Goal: Task Accomplishment & Management: Manage account settings

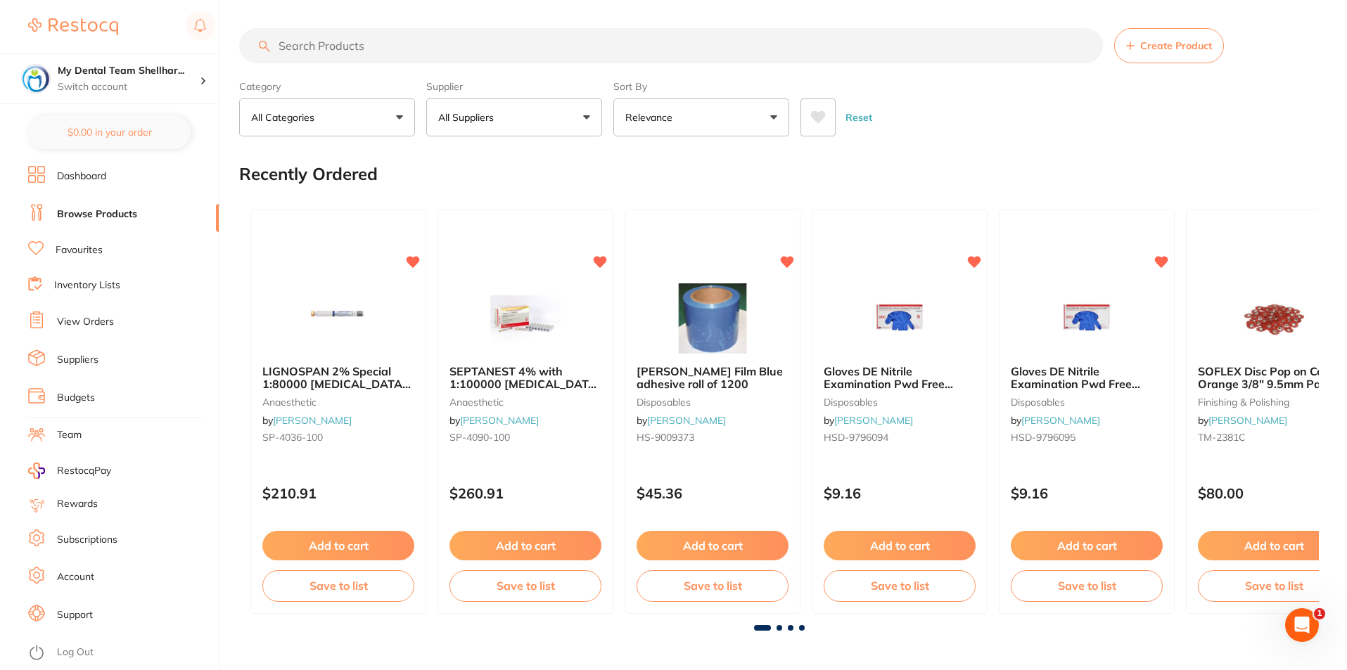
click at [91, 313] on li "View Orders" at bounding box center [123, 322] width 191 height 21
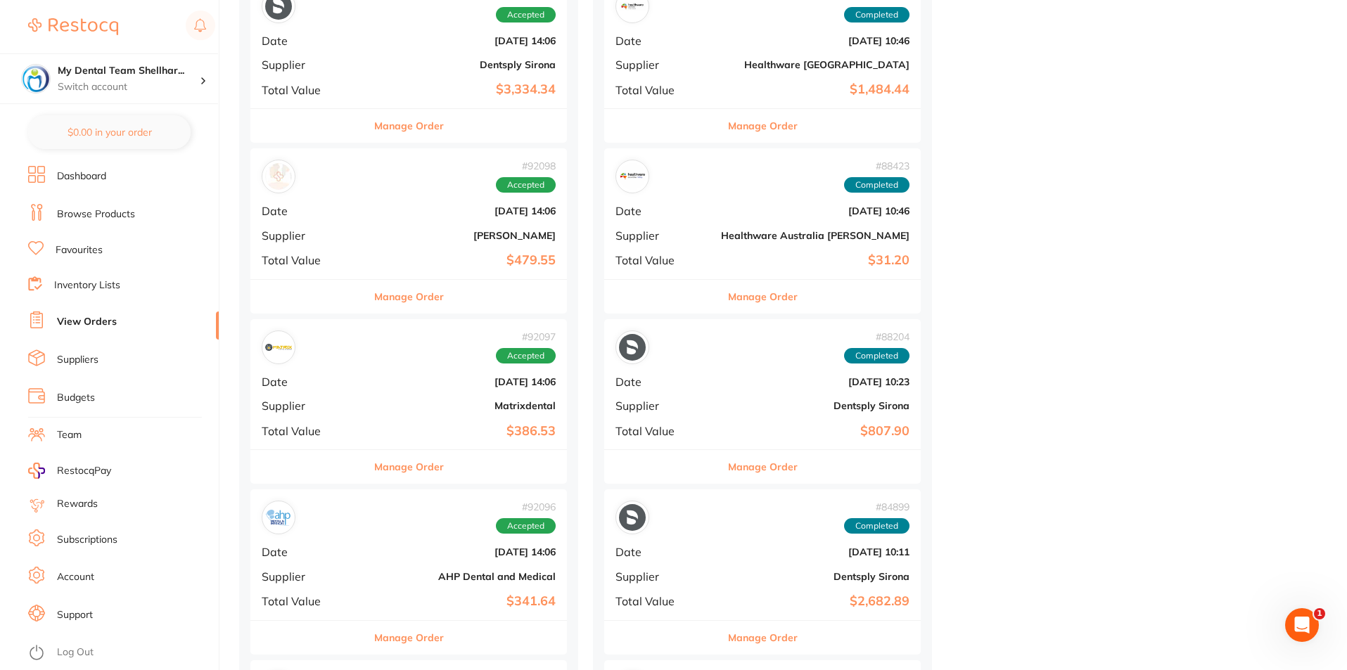
scroll to position [985, 0]
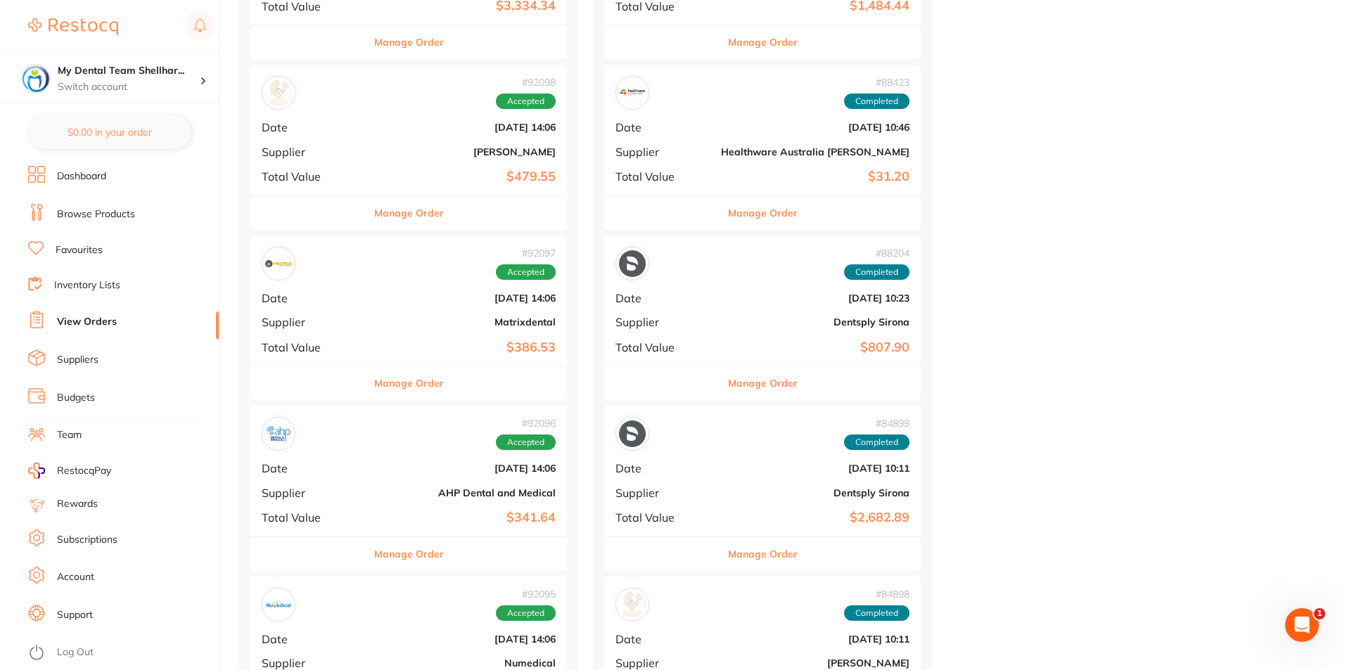
click at [446, 317] on b "Matrixdental" at bounding box center [461, 322] width 189 height 11
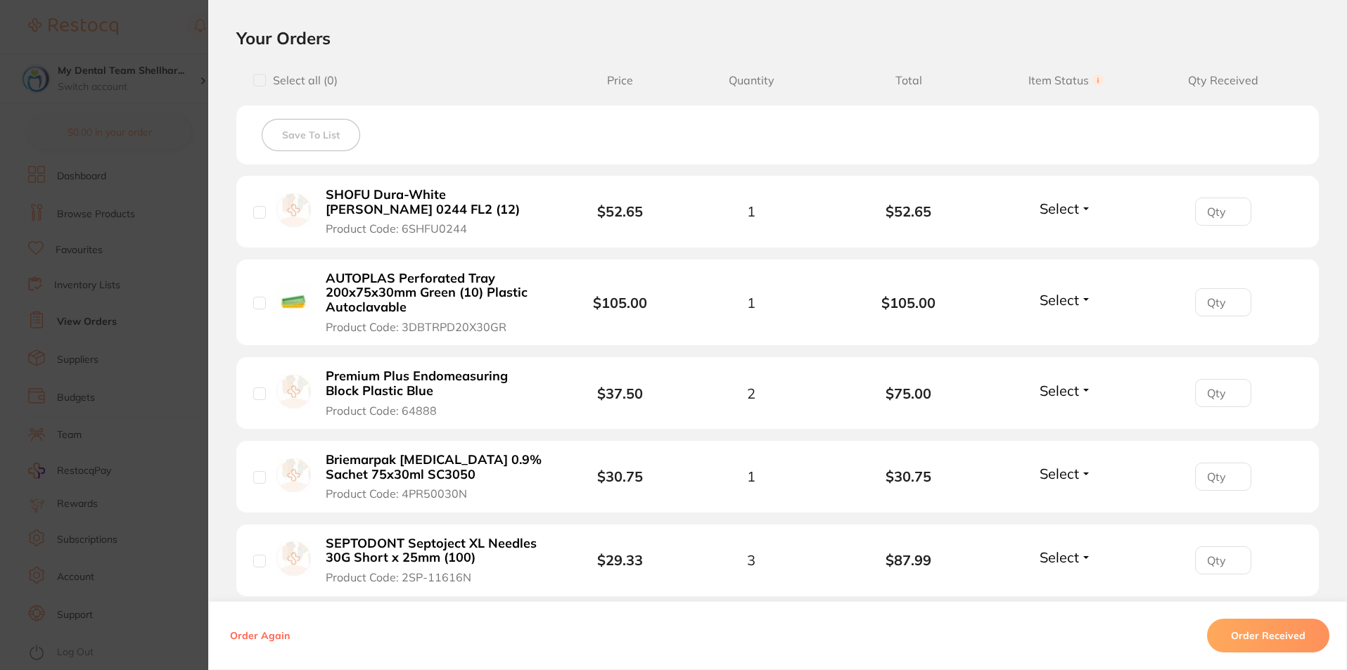
scroll to position [563, 0]
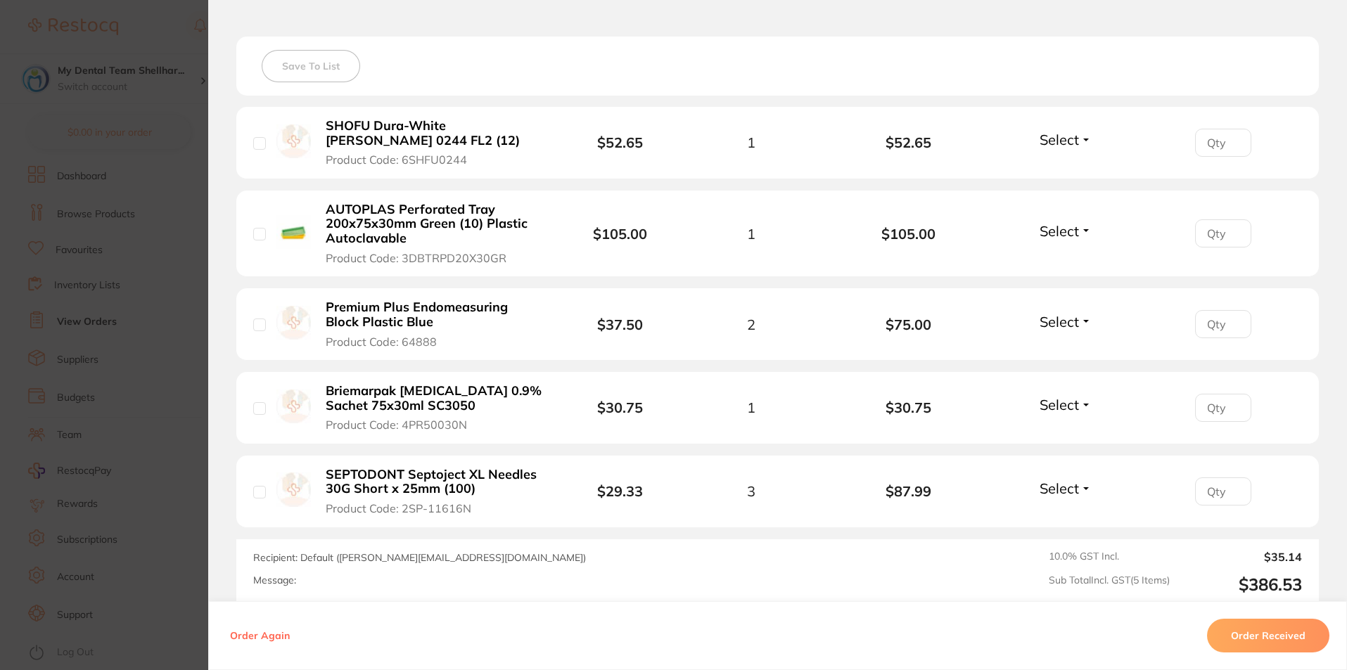
click at [1052, 143] on span "Select" at bounding box center [1059, 140] width 39 height 18
click at [1052, 189] on span "Back Order" at bounding box center [1065, 191] width 43 height 11
click at [1047, 233] on span "Select" at bounding box center [1059, 231] width 39 height 18
click at [1048, 259] on span "Received" at bounding box center [1066, 261] width 36 height 11
click at [1056, 327] on span "Select" at bounding box center [1059, 322] width 39 height 18
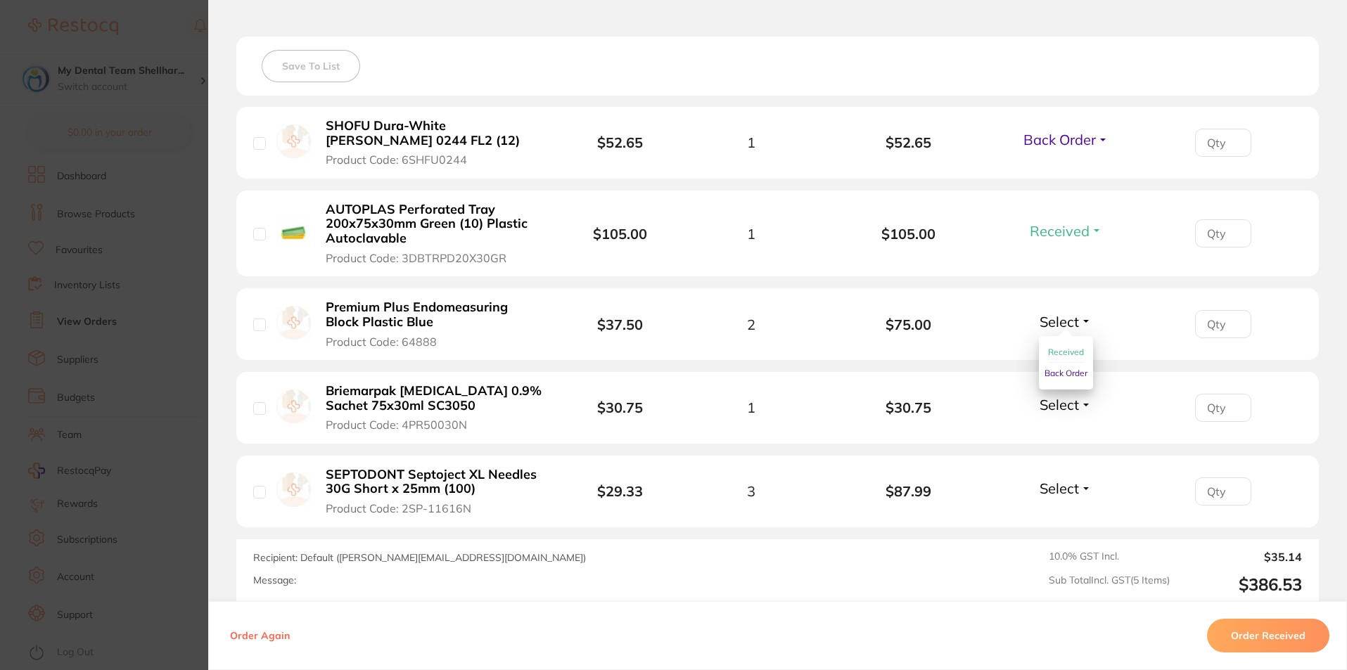
click at [1056, 351] on span "Received" at bounding box center [1066, 352] width 36 height 11
click at [1054, 403] on span "Select" at bounding box center [1059, 405] width 39 height 18
click at [1049, 436] on span "Received" at bounding box center [1066, 435] width 36 height 11
click at [1063, 485] on span "Select" at bounding box center [1059, 489] width 39 height 18
click at [1051, 516] on span "Received" at bounding box center [1066, 518] width 36 height 11
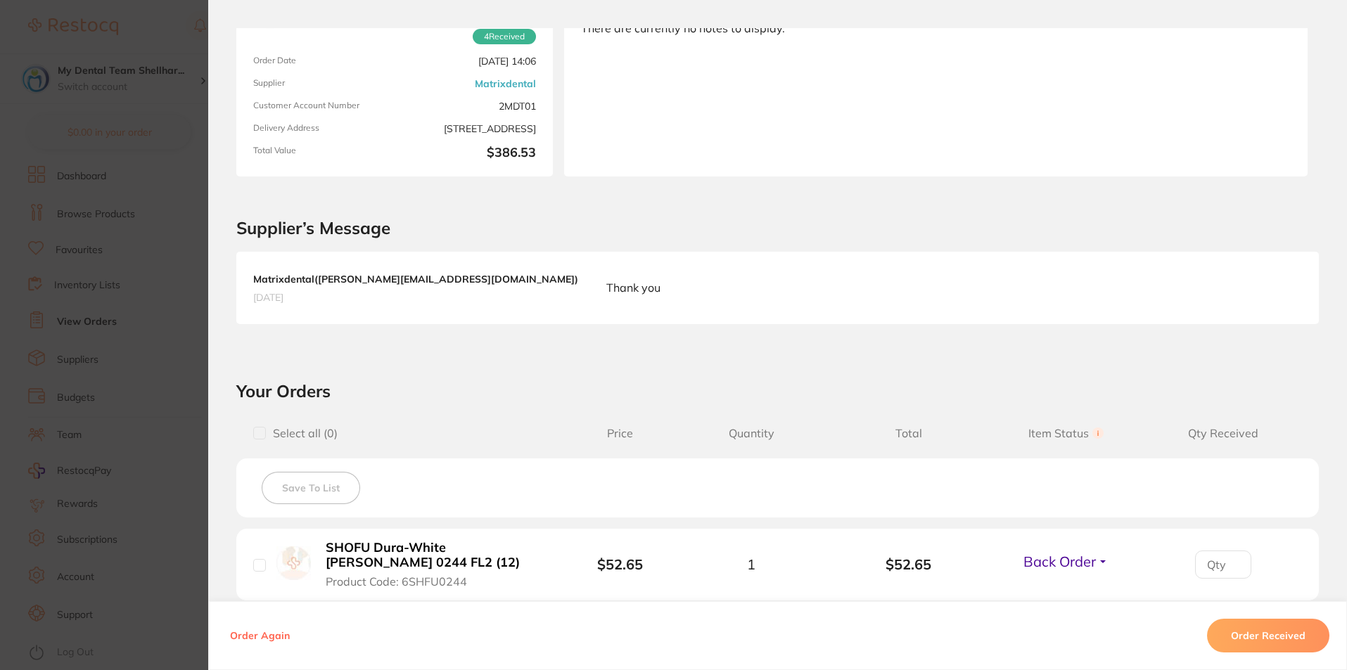
scroll to position [0, 0]
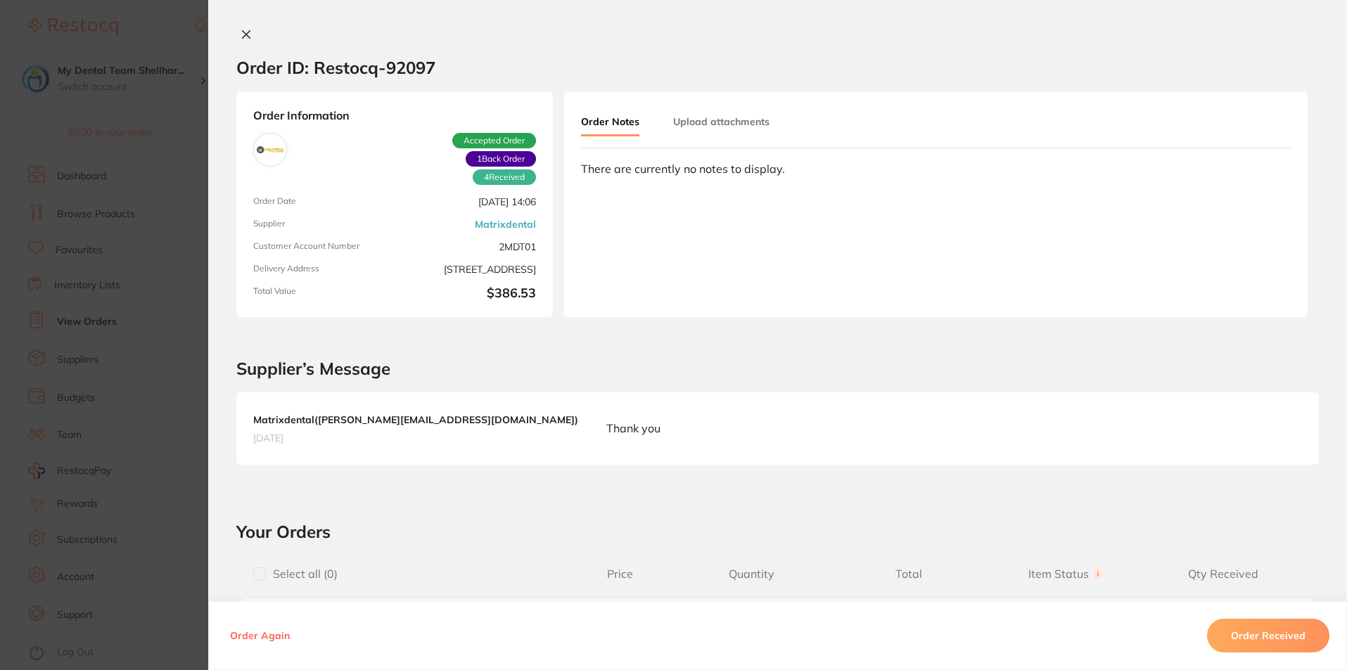
click at [244, 33] on icon at bounding box center [247, 35] width 8 height 8
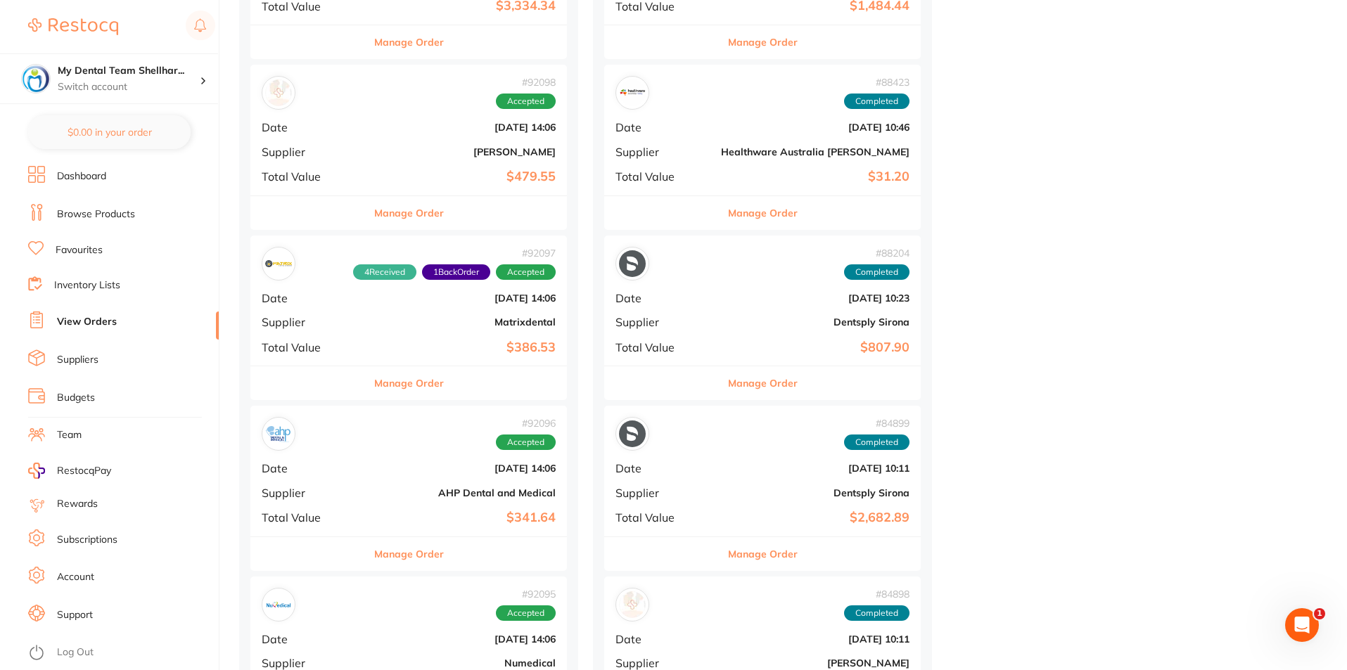
scroll to position [1196, 0]
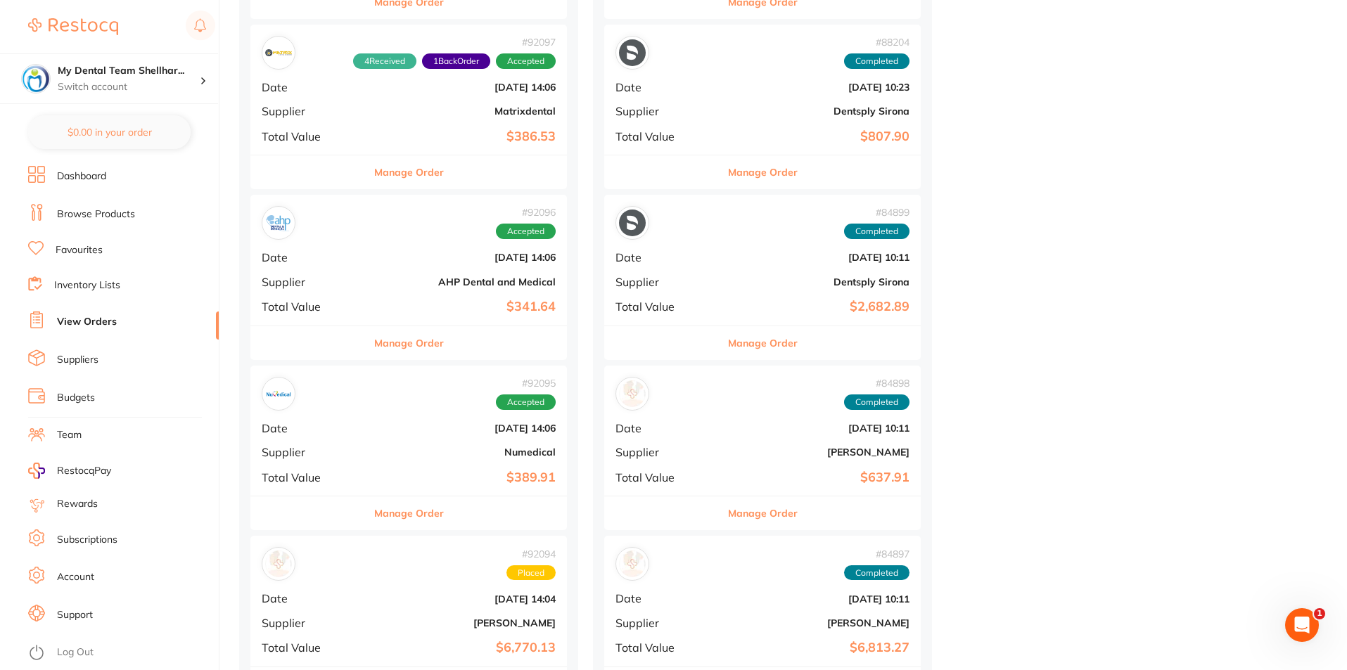
click at [392, 267] on div "# 92096 Accepted Date [DATE] 14:06 Supplier AHP Dental and Medical Total Value …" at bounding box center [408, 260] width 317 height 130
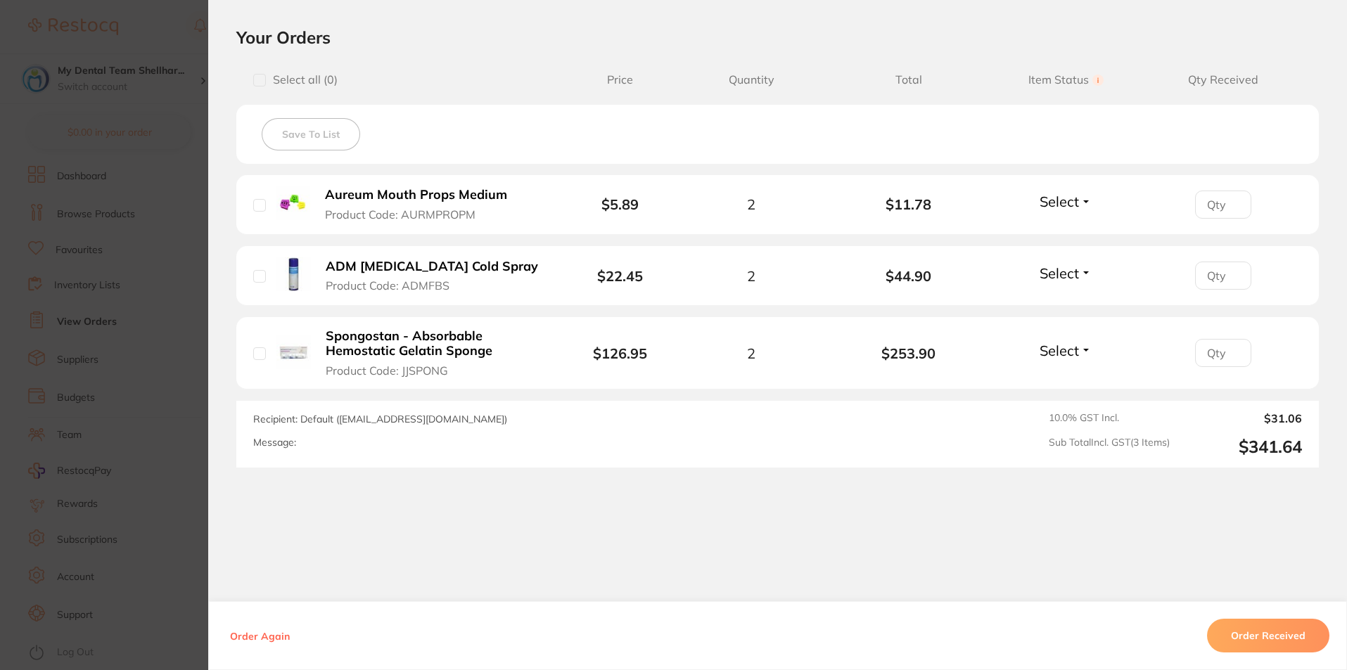
scroll to position [324, 0]
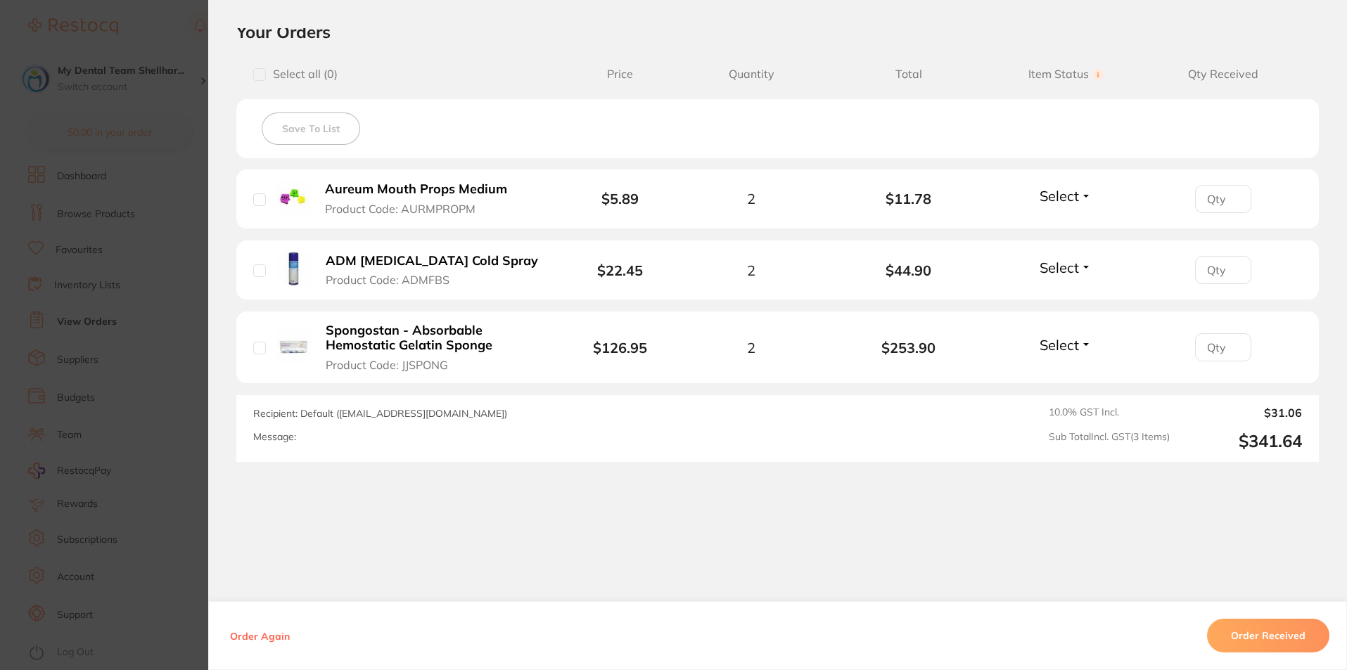
click at [1071, 188] on span "Select" at bounding box center [1059, 196] width 39 height 18
click at [1068, 219] on button "Received" at bounding box center [1066, 227] width 36 height 22
click at [1063, 274] on span "Select" at bounding box center [1059, 268] width 39 height 18
click at [1058, 300] on span "Received" at bounding box center [1066, 298] width 36 height 11
click at [1060, 347] on span "Select" at bounding box center [1059, 345] width 39 height 18
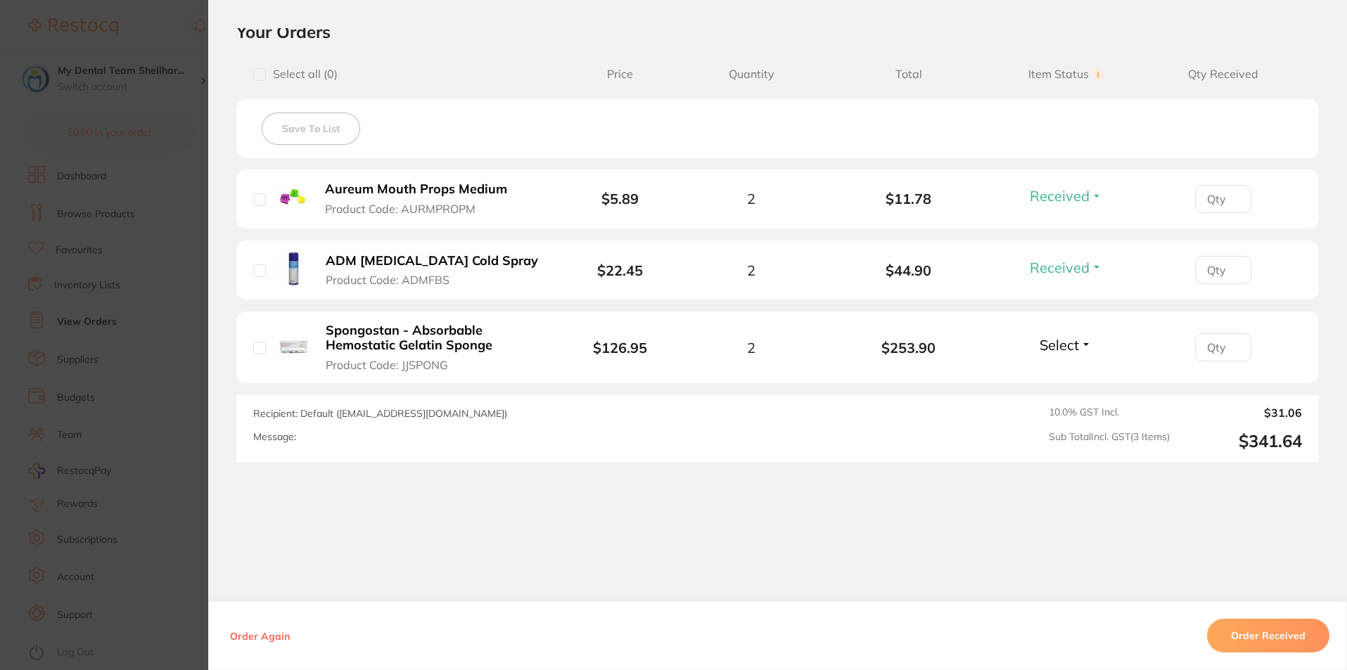
click at [1057, 343] on span "Select" at bounding box center [1059, 345] width 39 height 18
click at [1060, 383] on button "Received" at bounding box center [1066, 376] width 36 height 22
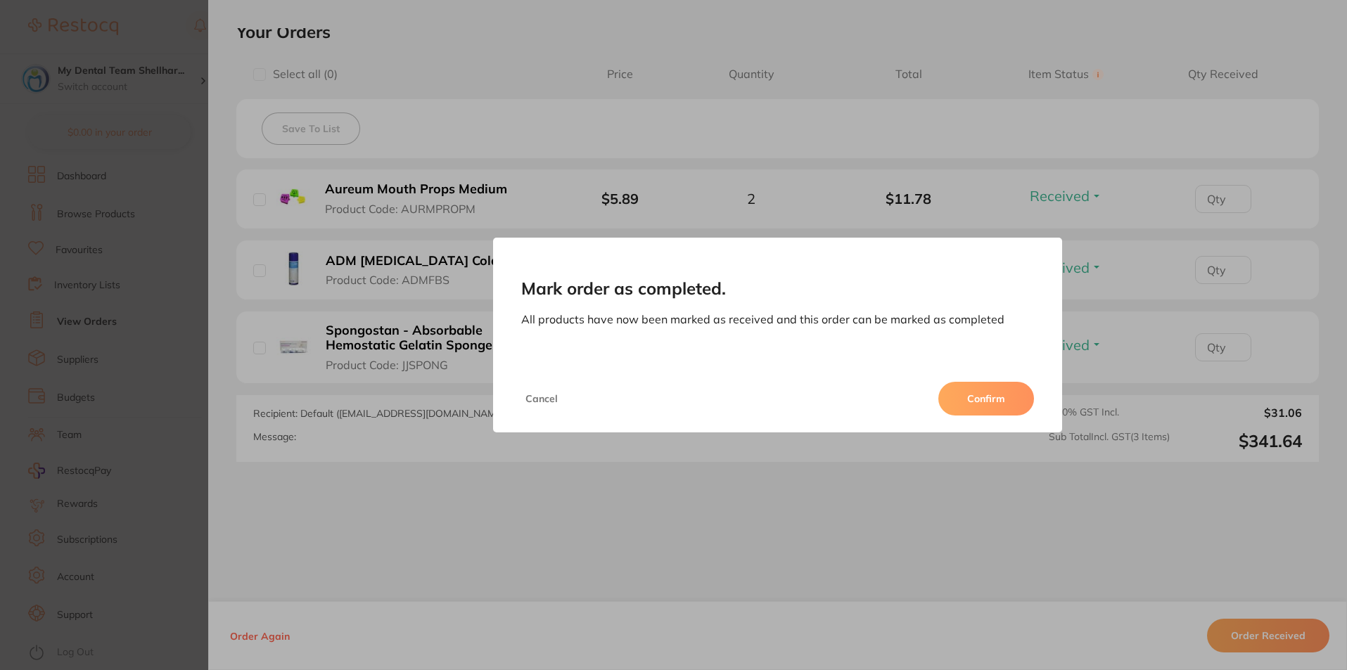
click at [972, 400] on button "Confirm" at bounding box center [986, 399] width 96 height 34
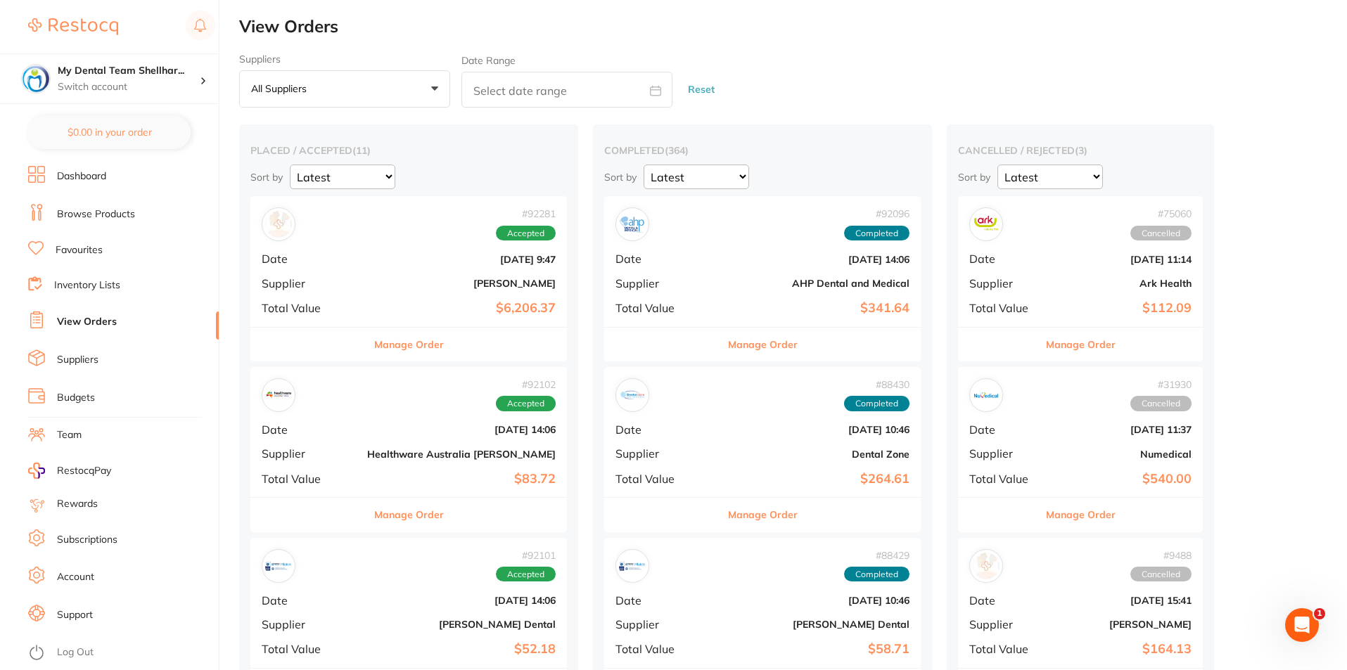
click at [714, 269] on div "# 92096 Completed Date [DATE] 14:06 Supplier AHP Dental and Medical Total Value…" at bounding box center [762, 261] width 317 height 130
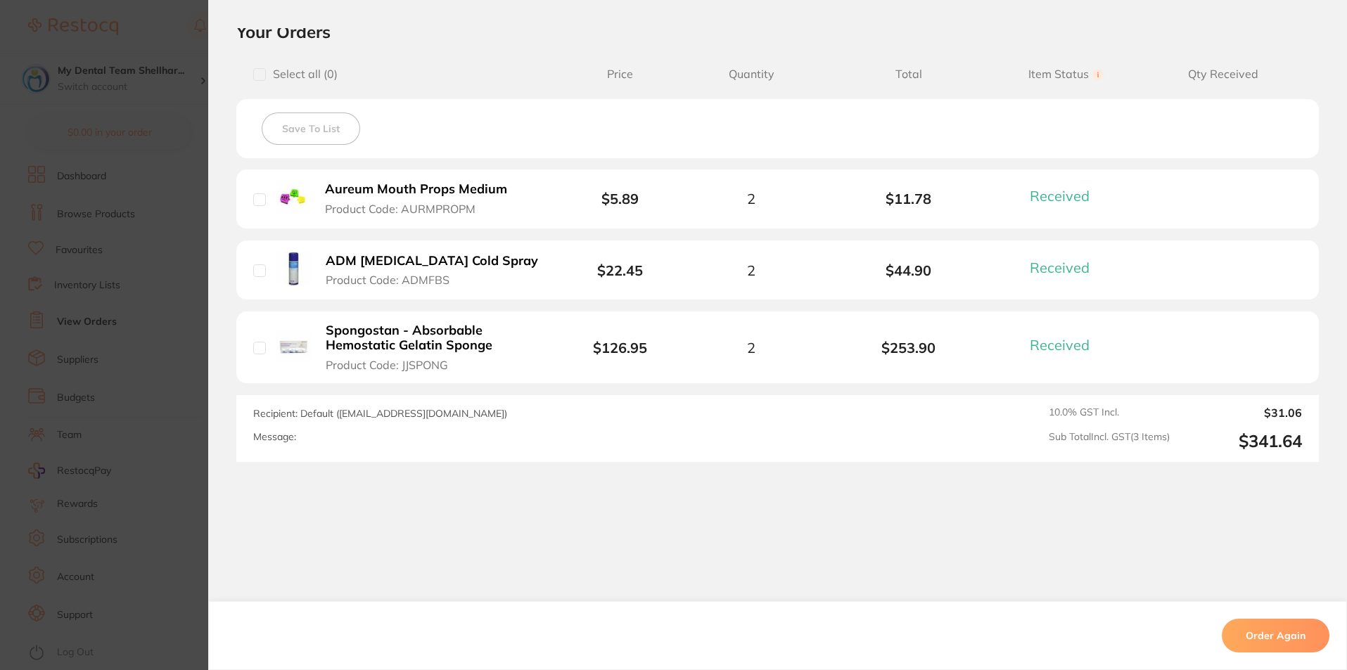
click at [406, 184] on b "Aureum Mouth Props Medium" at bounding box center [416, 189] width 182 height 15
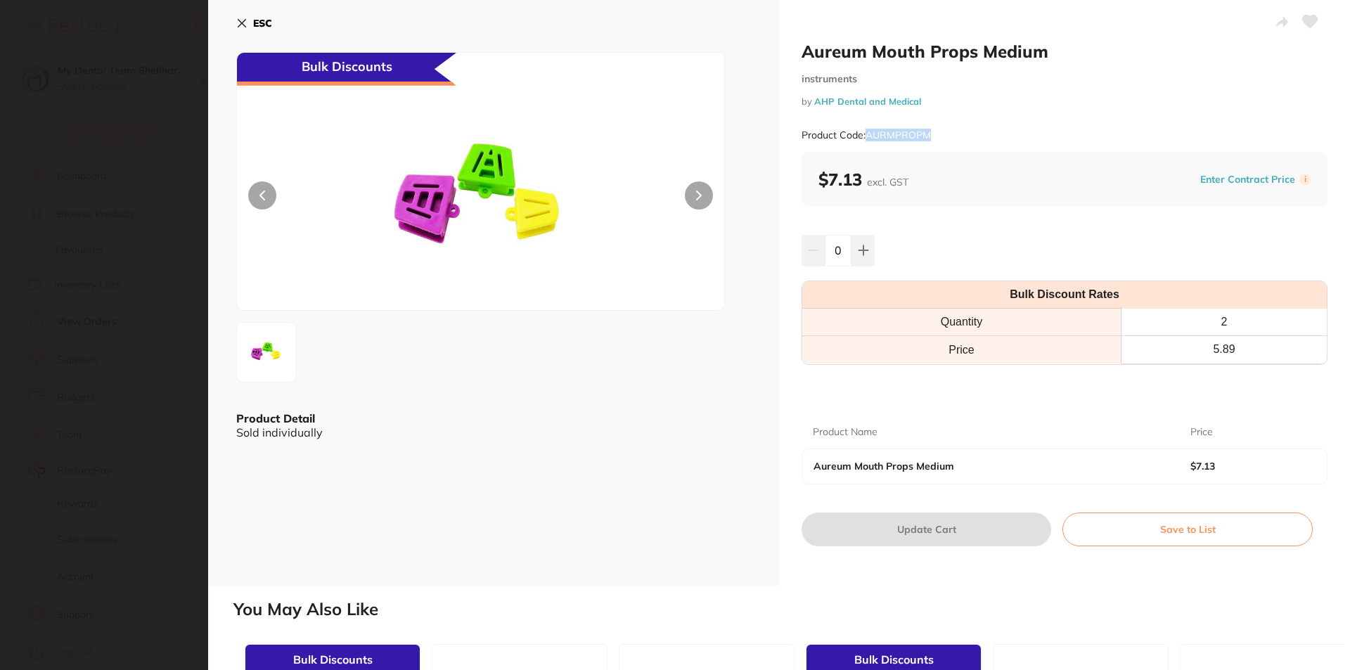
drag, startPoint x: 933, startPoint y: 135, endPoint x: 869, endPoint y: 133, distance: 64.7
click at [869, 133] on div "Product Code: AURMPROPM" at bounding box center [1065, 135] width 526 height 34
copy small "AURMPROPM"
click at [867, 248] on button at bounding box center [863, 250] width 23 height 31
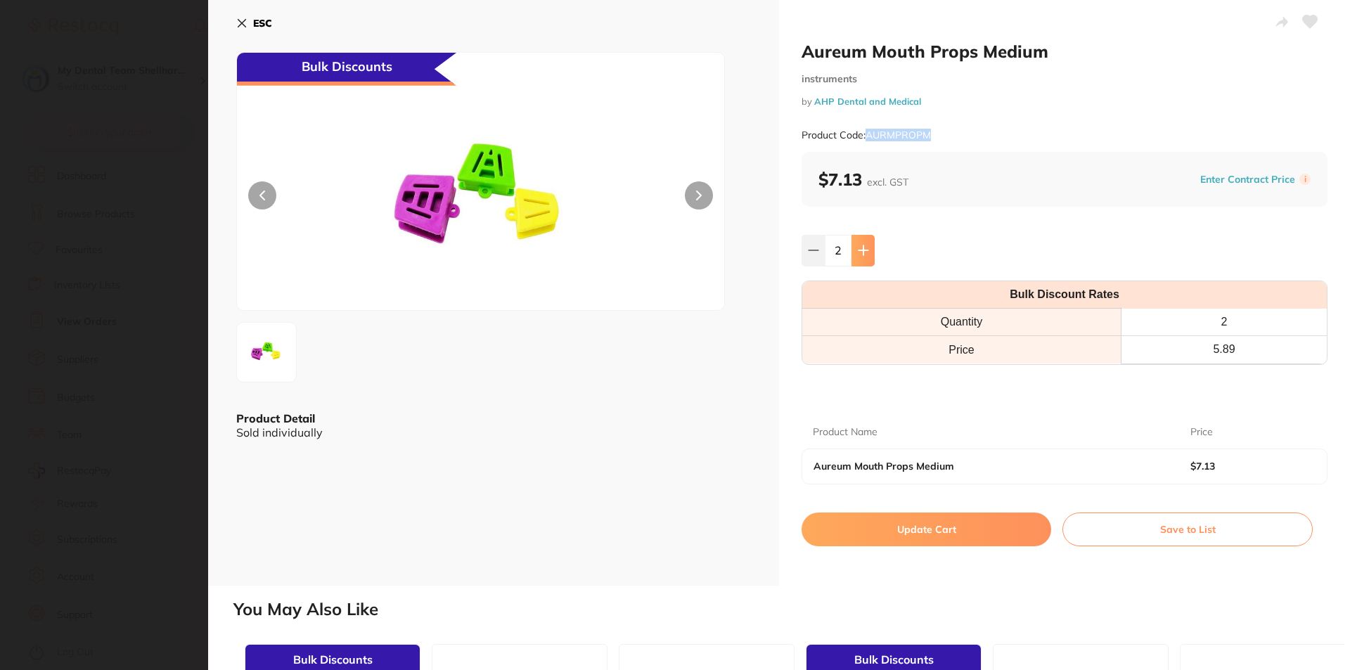
click at [867, 248] on button at bounding box center [863, 250] width 23 height 31
type input "4"
click at [882, 524] on button "Update Cart" at bounding box center [927, 530] width 250 height 34
checkbox input "false"
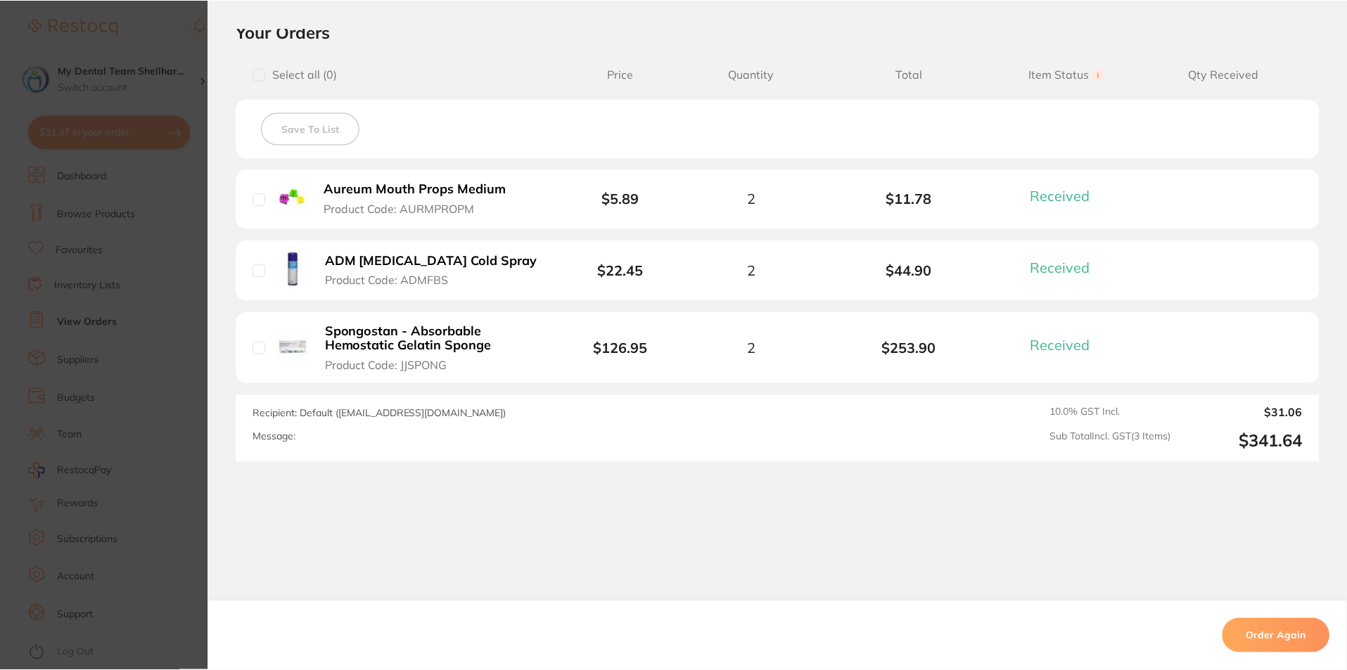
scroll to position [1, 0]
click at [177, 188] on section "Order ID: Restocq- 92096 Order Information 3 Received Completed Order Order Dat…" at bounding box center [673, 335] width 1347 height 670
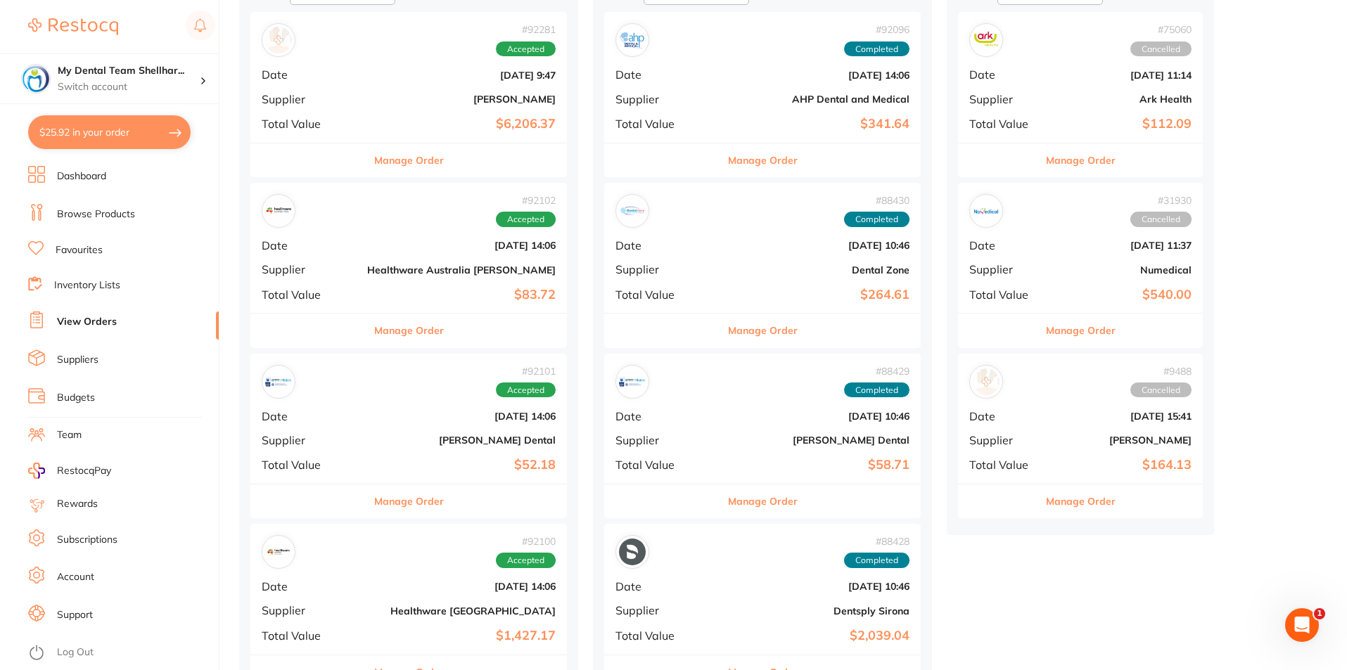
scroll to position [212, 0]
